Goal: Entertainment & Leisure: Browse casually

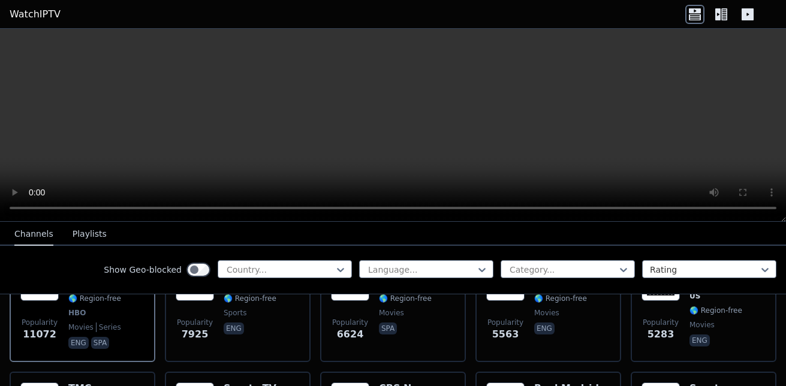
scroll to position [180, 0]
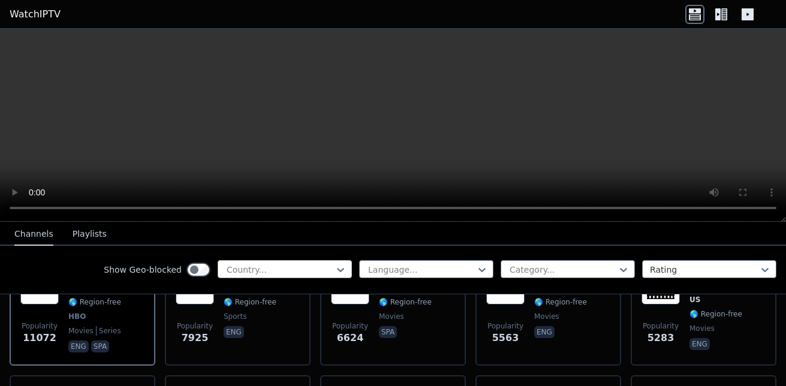
click at [293, 274] on div at bounding box center [279, 270] width 109 height 12
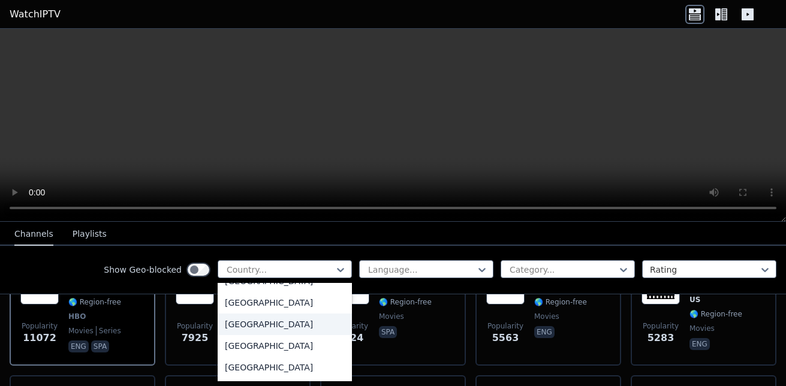
scroll to position [4246, 0]
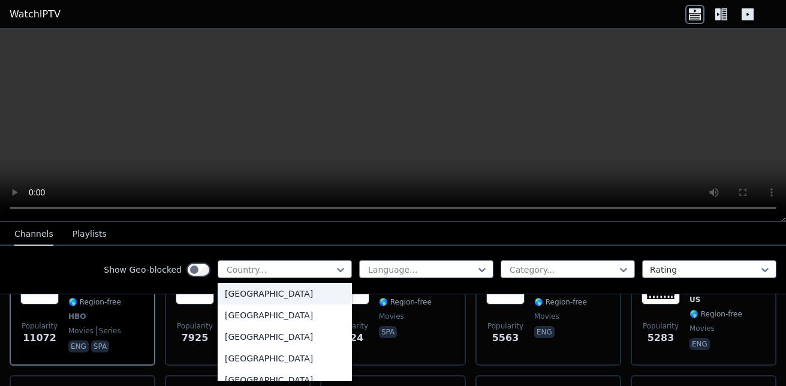
click at [248, 293] on div "[GEOGRAPHIC_DATA]" at bounding box center [285, 294] width 134 height 22
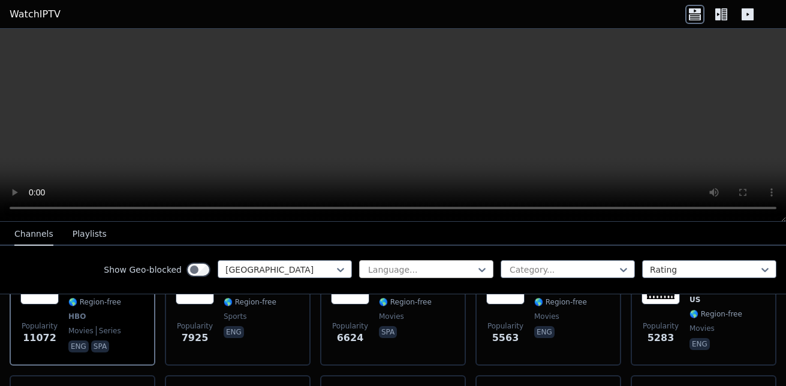
click at [369, 272] on div at bounding box center [421, 270] width 109 height 12
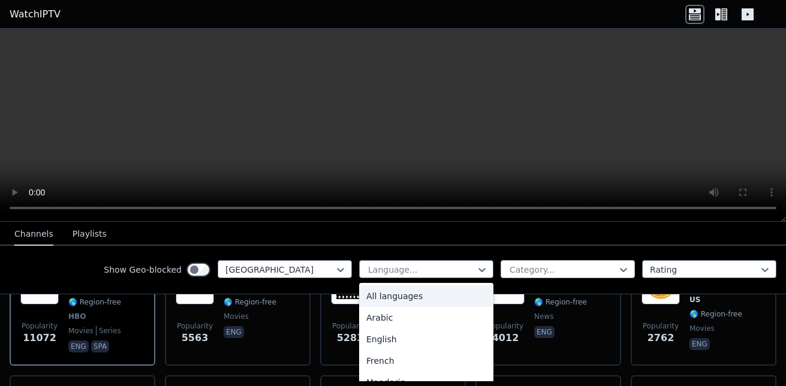
click at [530, 277] on div "Category..." at bounding box center [568, 269] width 134 height 18
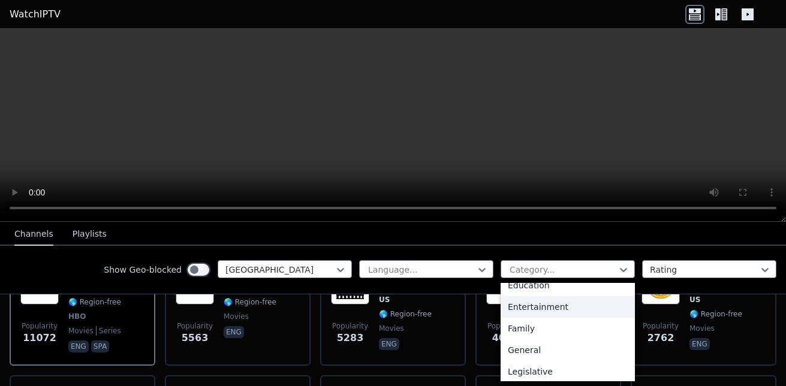
scroll to position [200, 0]
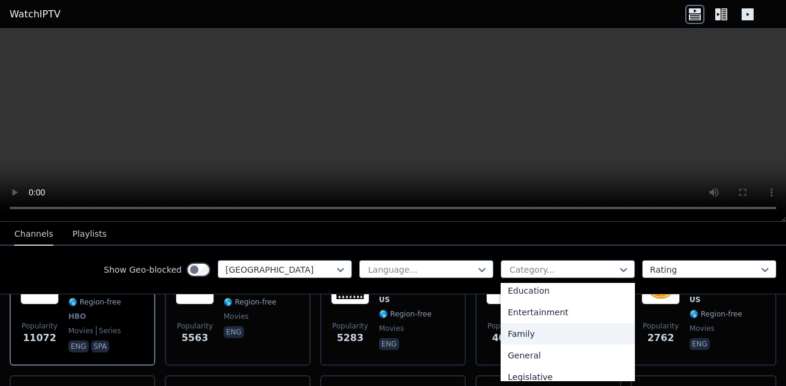
click at [518, 334] on div "Family" at bounding box center [568, 334] width 134 height 22
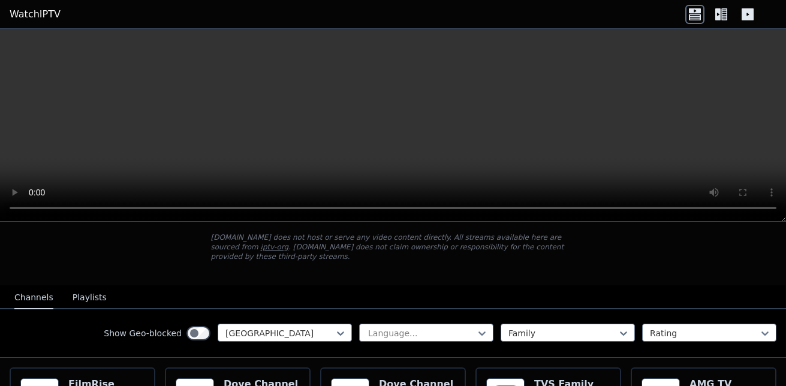
scroll to position [60, 0]
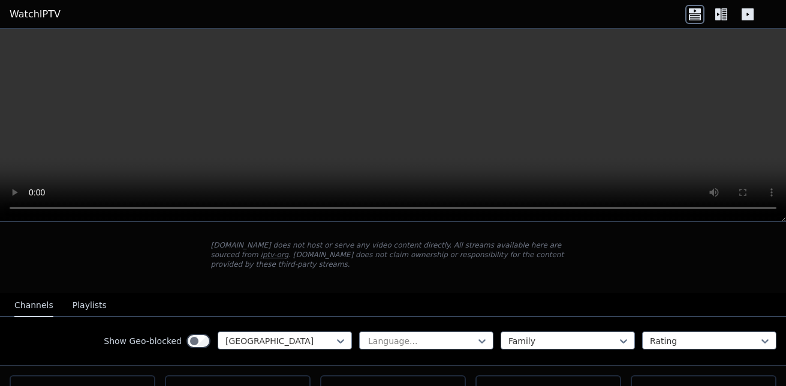
click at [464, 344] on div "Show Geo-blocked [GEOGRAPHIC_DATA] Language... Family Rating" at bounding box center [393, 341] width 786 height 49
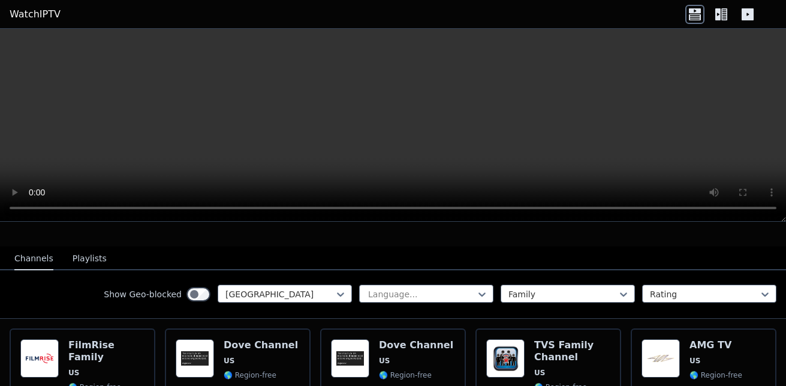
scroll to position [120, 0]
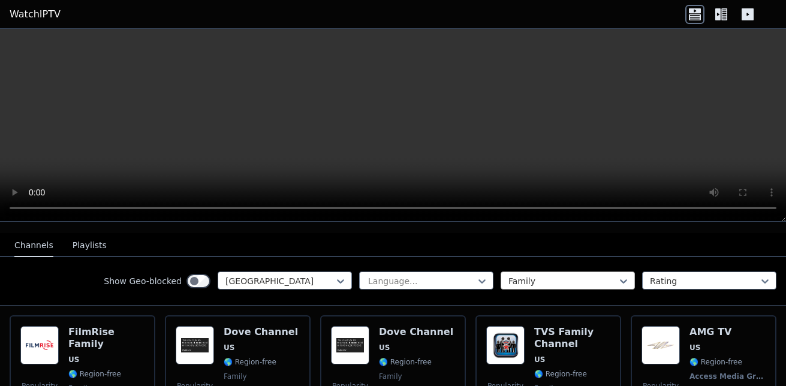
click at [540, 275] on div at bounding box center [563, 281] width 109 height 12
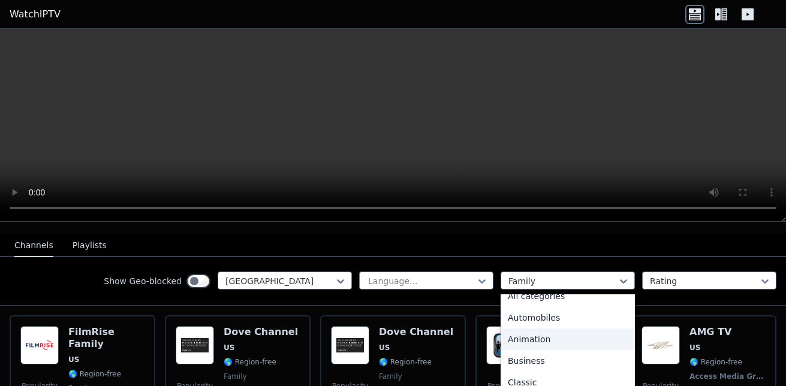
scroll to position [0, 0]
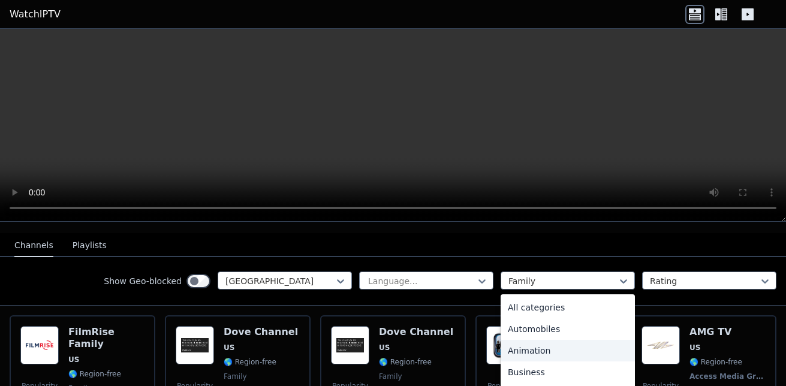
click at [532, 343] on div "Animation" at bounding box center [568, 351] width 134 height 22
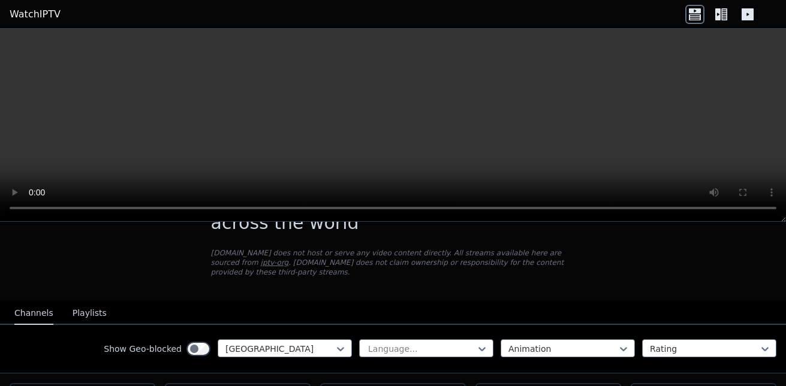
scroll to position [120, 0]
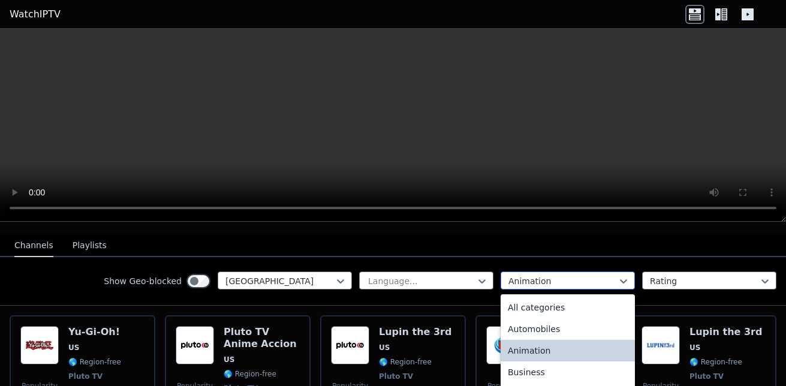
click at [501, 272] on div "Animation" at bounding box center [568, 281] width 134 height 18
click at [522, 299] on div "All categories" at bounding box center [568, 308] width 134 height 22
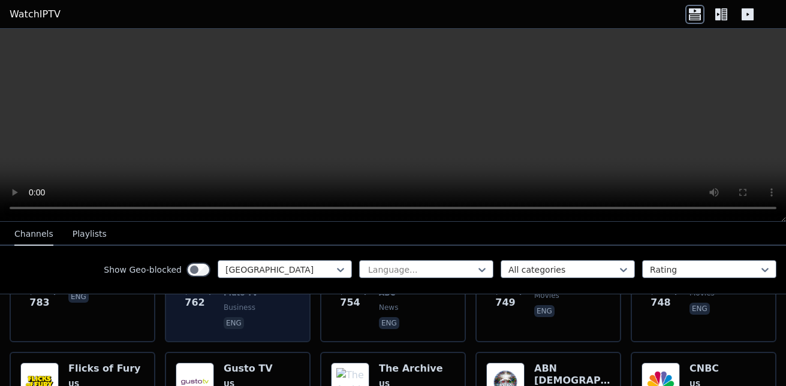
scroll to position [1199, 0]
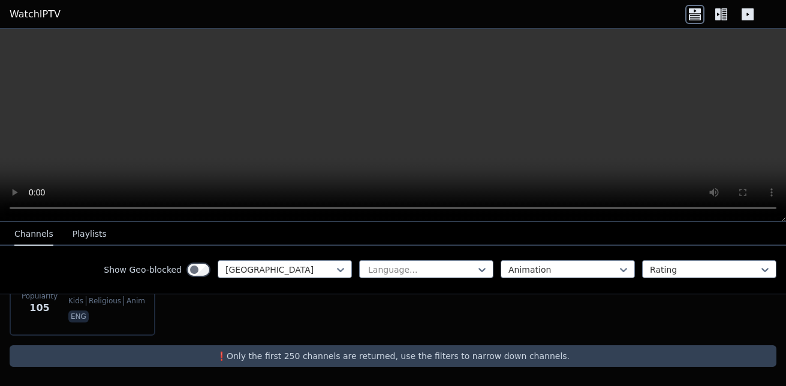
scroll to position [332, 0]
